Goal: Transaction & Acquisition: Purchase product/service

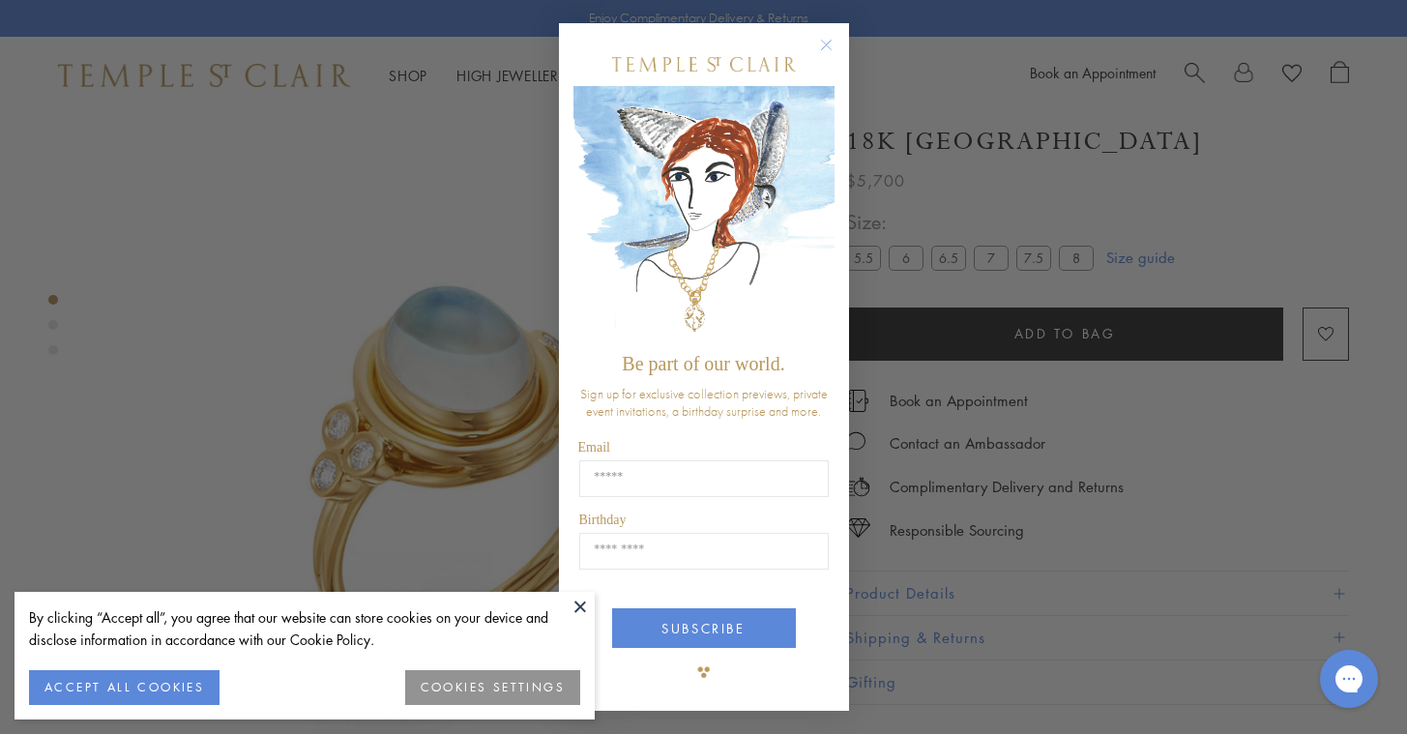
scroll to position [114, 0]
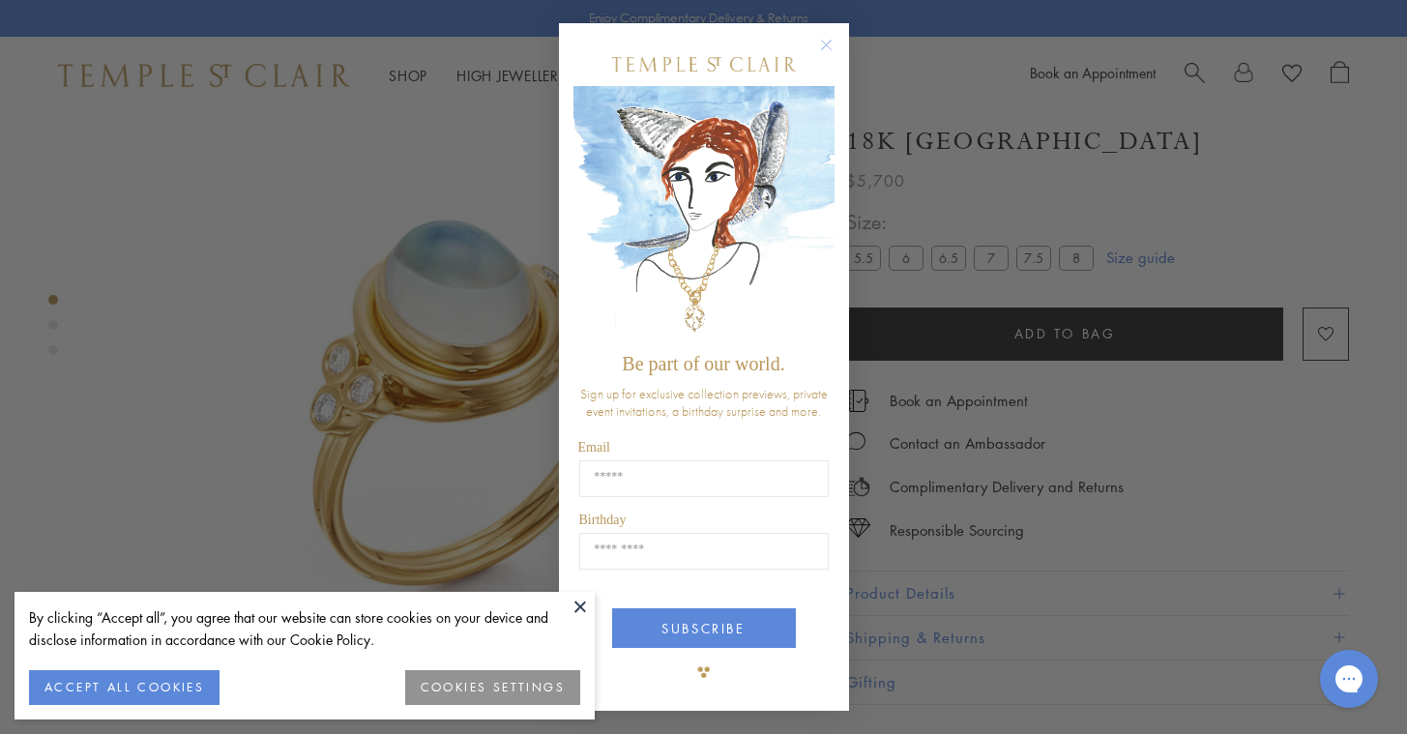
click at [828, 44] on circle "Close dialog" at bounding box center [825, 44] width 23 height 23
